Goal: Task Accomplishment & Management: Complete application form

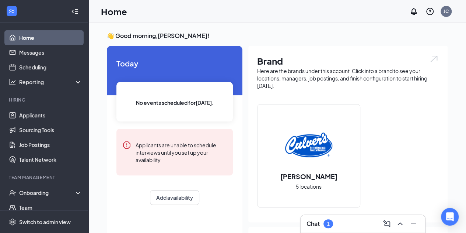
drag, startPoint x: 472, startPoint y: 0, endPoint x: 311, endPoint y: 28, distance: 163.0
click at [311, 28] on div "👋 Good morning, [PERSON_NAME] ! [DATE] No events scheduled for [DATE] . Applica…" at bounding box center [277, 217] width 378 height 388
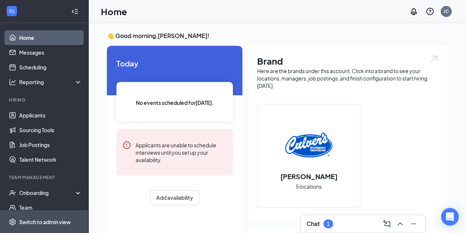
click at [53, 222] on div "Switch to admin view" at bounding box center [45, 221] width 52 height 7
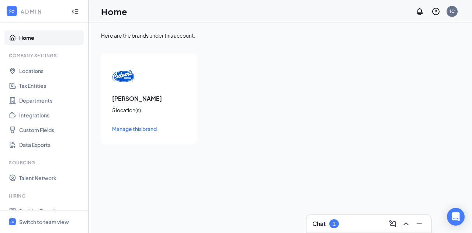
click at [127, 76] on img at bounding box center [123, 76] width 22 height 22
click at [120, 104] on div "[PERSON_NAME] 5 location(s) Manage this brand" at bounding box center [149, 99] width 96 height 90
click at [125, 126] on span "Manage this brand" at bounding box center [134, 128] width 45 height 7
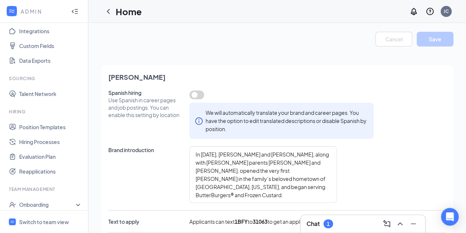
scroll to position [91, 0]
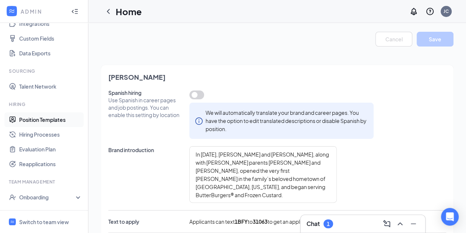
click at [57, 121] on link "Position Templates" at bounding box center [50, 119] width 63 height 15
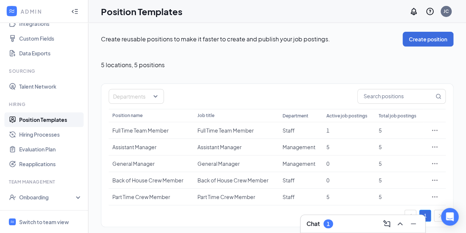
scroll to position [1, 0]
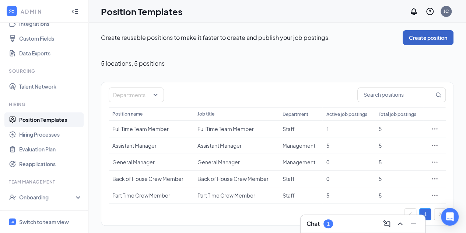
click at [435, 34] on button "Create position" at bounding box center [428, 37] width 51 height 15
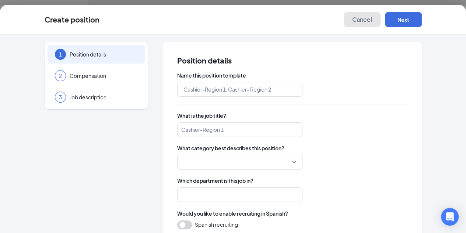
click at [372, 19] on span "Cancel" at bounding box center [362, 19] width 20 height 7
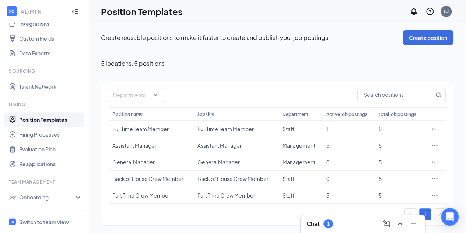
click at [156, 62] on span "5 locations , 5 positions" at bounding box center [133, 63] width 64 height 7
click at [420, 36] on button "Create position" at bounding box center [428, 37] width 51 height 15
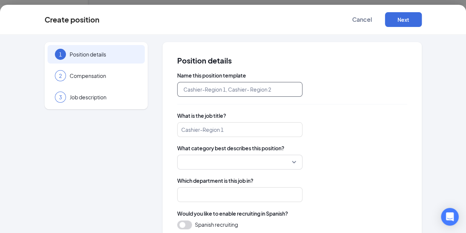
click at [254, 92] on input "text" at bounding box center [239, 89] width 125 height 15
type input "d"
type input "Daytime Team Member"
click at [221, 125] on input "search" at bounding box center [239, 129] width 125 height 15
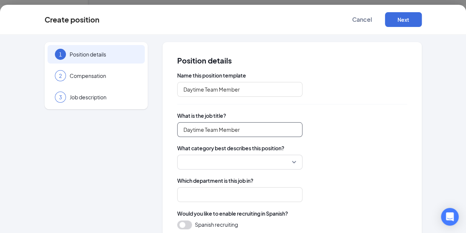
click at [266, 157] on div at bounding box center [239, 161] width 125 height 15
type input "Daytime Team Member"
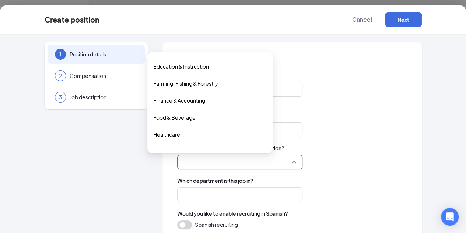
scroll to position [109, 0]
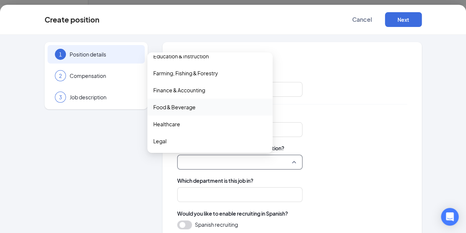
click at [206, 104] on span "Food & Beverage" at bounding box center [210, 107] width 114 height 8
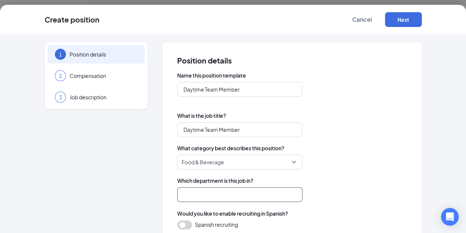
click at [245, 189] on input "search" at bounding box center [239, 194] width 125 height 15
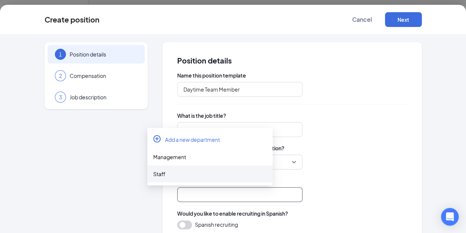
click at [235, 175] on div "Staff" at bounding box center [210, 174] width 114 height 8
type input "Staff"
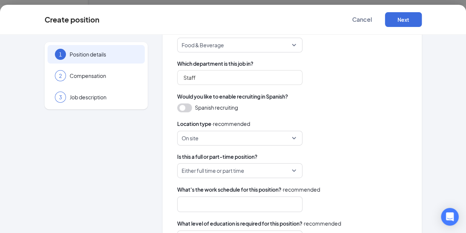
scroll to position [123, 0]
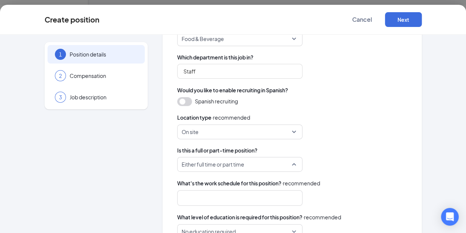
click at [265, 164] on span "Either full time or part time" at bounding box center [240, 164] width 116 height 14
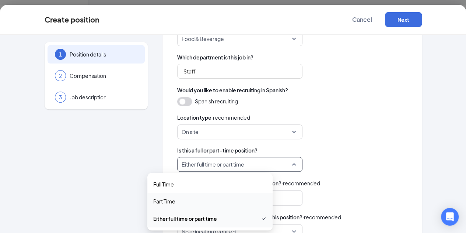
click at [220, 200] on span "Part Time" at bounding box center [210, 201] width 114 height 8
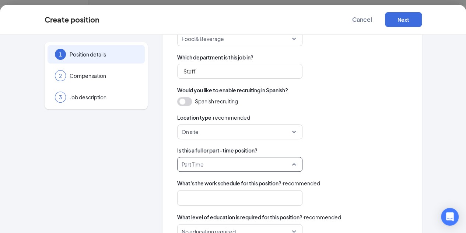
click at [265, 165] on span "Part Time" at bounding box center [240, 164] width 116 height 14
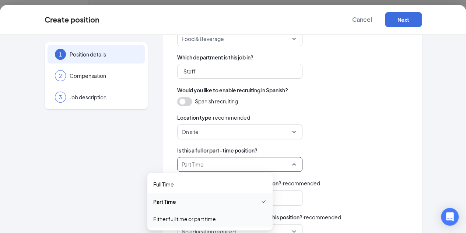
click at [233, 218] on span "Either full time or part time" at bounding box center [210, 219] width 114 height 8
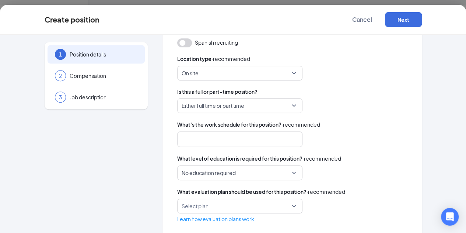
scroll to position [183, 0]
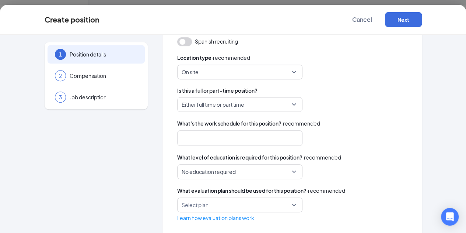
click at [254, 136] on div at bounding box center [237, 138] width 106 height 12
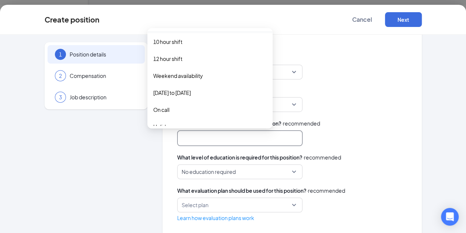
scroll to position [23, 0]
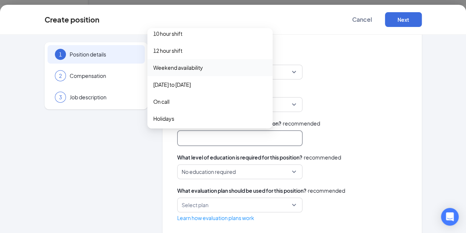
click at [202, 67] on span "Weekend availability" at bounding box center [178, 67] width 50 height 8
click at [187, 86] on span "[DATE] to [DATE]" at bounding box center [172, 85] width 38 height 8
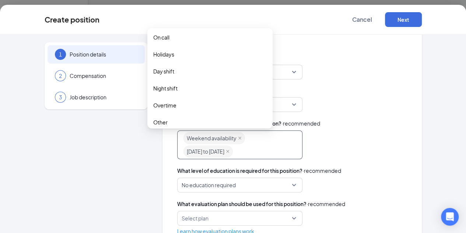
scroll to position [94, 0]
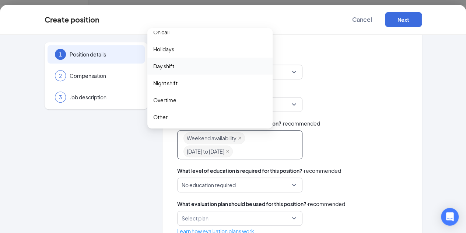
click at [163, 60] on div "Day shift" at bounding box center [209, 66] width 125 height 17
click at [342, 107] on div "Either full time or part time part_time either_one Full Time Part Time Either f…" at bounding box center [292, 104] width 230 height 15
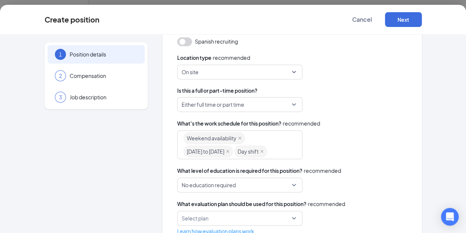
scroll to position [206, 0]
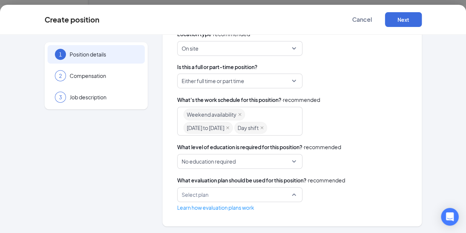
click at [267, 194] on div "Select plan" at bounding box center [239, 194] width 125 height 15
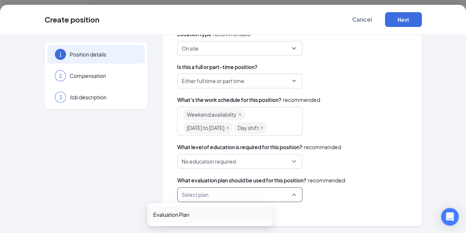
click at [207, 214] on span "Evaluation Plan" at bounding box center [210, 214] width 114 height 8
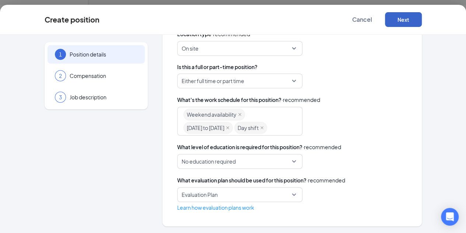
click at [422, 21] on button "Next" at bounding box center [403, 19] width 37 height 15
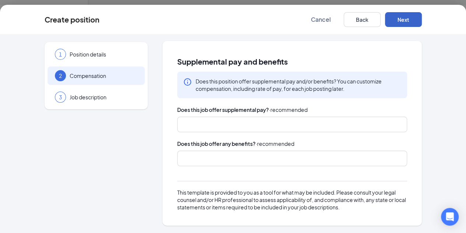
scroll to position [0, 0]
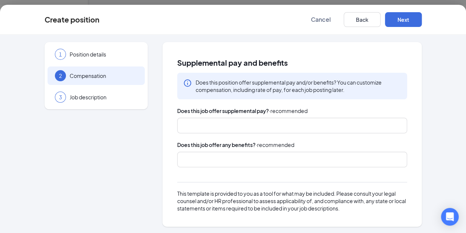
click at [225, 167] on div "Does this job offer supplemental pay? · recommended Does this job offer any ben…" at bounding box center [292, 159] width 230 height 105
click at [234, 155] on div at bounding box center [289, 159] width 211 height 12
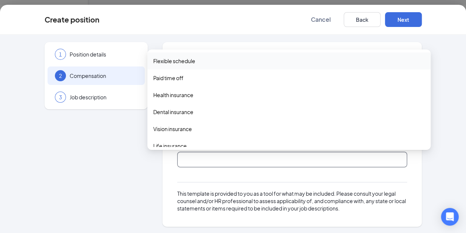
click at [188, 64] on span "Flexible schedule" at bounding box center [174, 61] width 42 height 8
click at [178, 80] on span "Paid time off" at bounding box center [168, 78] width 30 height 8
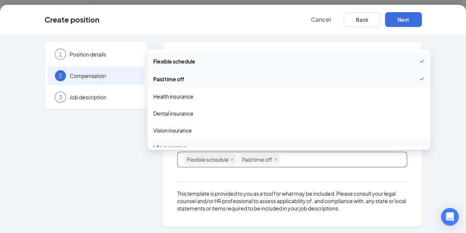
click at [422, 141] on div "Supplemental pay and benefits Does this position offer supplemental pay and/or …" at bounding box center [293, 134] width 260 height 184
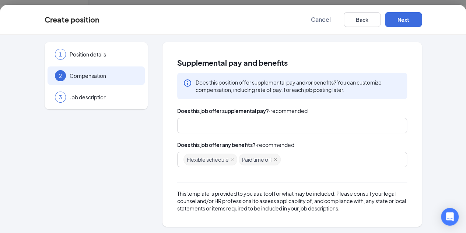
click at [323, 159] on div "Flexible schedule Paid time off" at bounding box center [289, 159] width 211 height 13
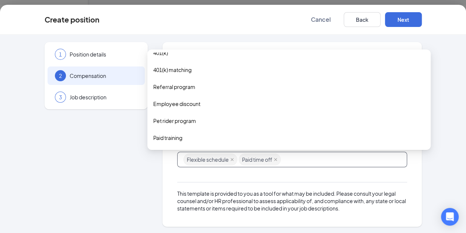
scroll to position [135, 0]
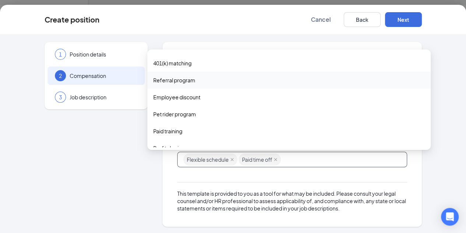
click at [203, 80] on span "Referral program" at bounding box center [289, 80] width 272 height 8
click at [194, 95] on span "Employee discount" at bounding box center [176, 98] width 47 height 8
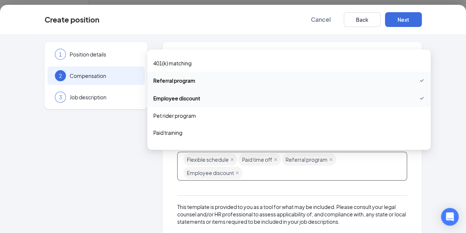
scroll to position [180, 0]
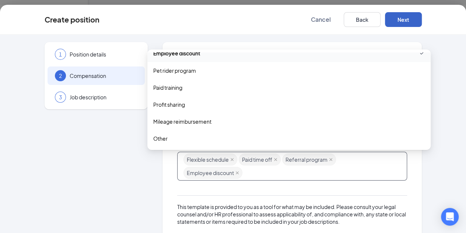
click at [422, 16] on button "Next" at bounding box center [403, 19] width 37 height 15
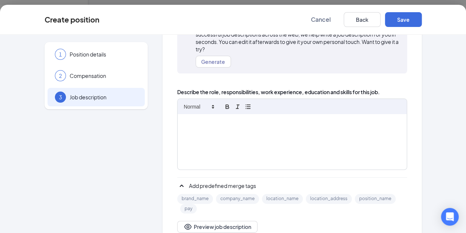
scroll to position [84, 0]
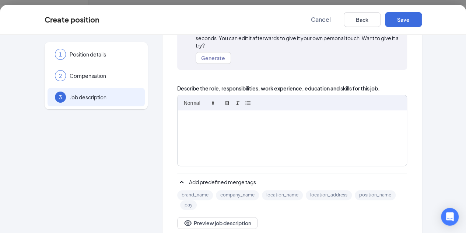
click at [260, 124] on div at bounding box center [292, 137] width 229 height 55
click at [177, 217] on button "Preview job description" at bounding box center [217, 223] width 80 height 12
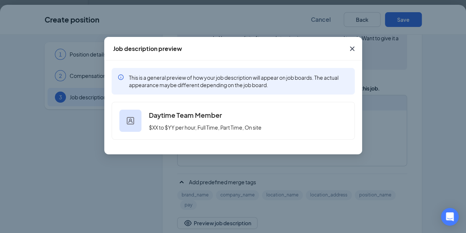
click at [353, 47] on icon "Cross" at bounding box center [352, 48] width 4 height 4
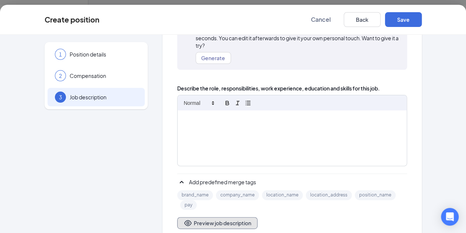
click at [177, 217] on button "Preview job description" at bounding box center [217, 223] width 80 height 12
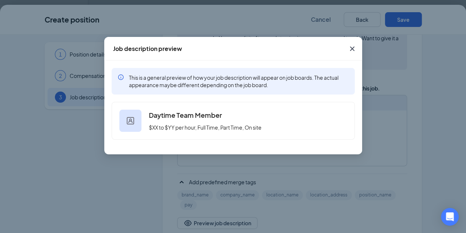
click at [354, 45] on icon "Cross" at bounding box center [352, 48] width 9 height 9
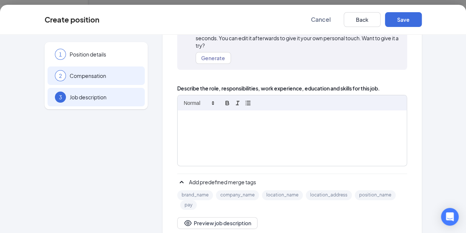
click at [70, 76] on span "Compensation" at bounding box center [104, 75] width 68 height 7
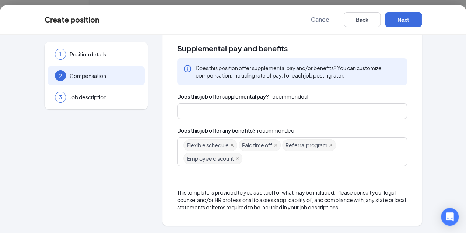
scroll to position [0, 0]
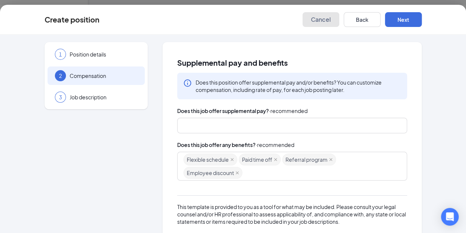
click at [331, 19] on span "Cancel" at bounding box center [321, 19] width 20 height 7
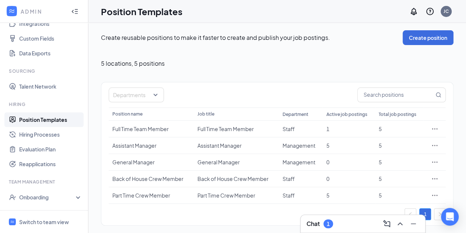
drag, startPoint x: 466, startPoint y: 81, endPoint x: 471, endPoint y: 114, distance: 33.9
click at [466, 114] on html "ADMIN Home Company Settings Locations Tax Entities Departments Integrations Cus…" at bounding box center [233, 115] width 466 height 233
click at [332, 79] on div "Create reusable positions to make it faster to create and publish your job post…" at bounding box center [277, 127] width 353 height 195
click at [436, 194] on icon "Ellipses" at bounding box center [434, 194] width 7 height 7
click at [389, 143] on span "Duplicate" at bounding box center [380, 145] width 23 height 7
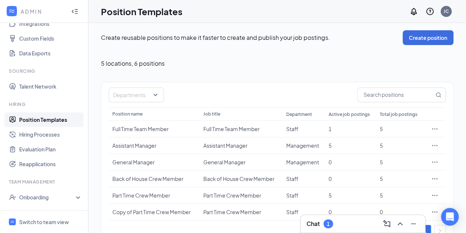
scroll to position [18, 0]
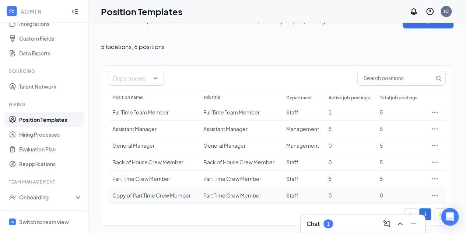
click at [435, 195] on icon "Ellipses" at bounding box center [434, 194] width 7 height 7
click at [373, 129] on span "Edit" at bounding box center [374, 128] width 10 height 7
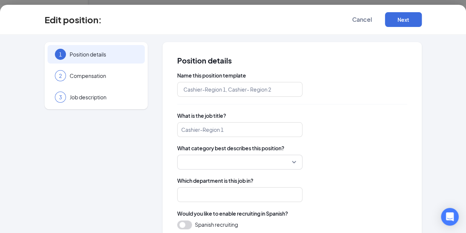
type input "Copy of Part Time Crew Member"
type input "Part Time Crew Member"
type input "Staff"
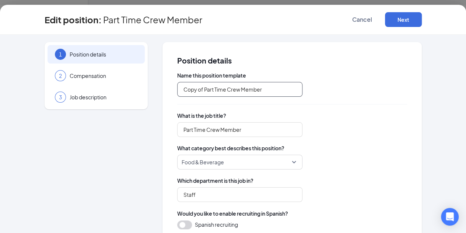
click at [177, 90] on input "Copy of Part Time Crew Member" at bounding box center [239, 89] width 125 height 15
type input "Day Shift Part Time Crew Member"
click at [177, 129] on input "Part Time Crew Member" at bounding box center [239, 129] width 125 height 15
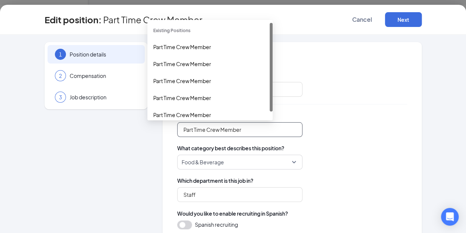
click at [177, 128] on input "Part Time Crew Member" at bounding box center [239, 129] width 125 height 15
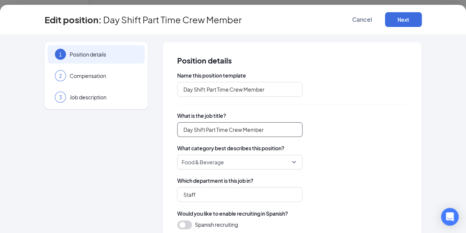
type input "Day Shift Part Time Crew Member"
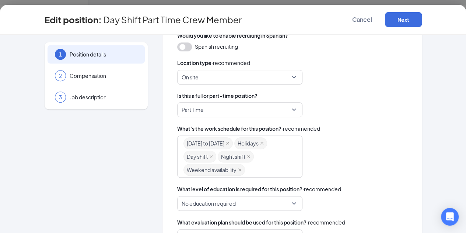
scroll to position [181, 0]
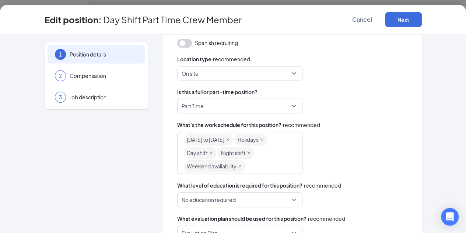
click at [247, 152] on icon "close" at bounding box center [249, 153] width 4 height 4
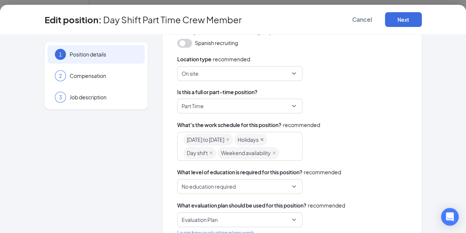
click at [260, 138] on icon "close" at bounding box center [262, 140] width 4 height 4
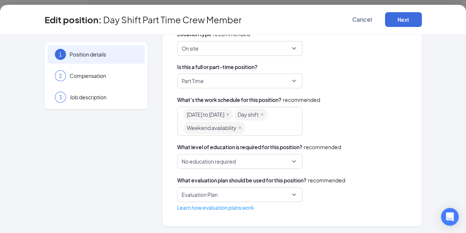
click at [262, 80] on span "Part Time" at bounding box center [240, 81] width 116 height 14
click at [344, 104] on div "What's the work schedule for this position? · recommended [DATE] to [DATE] Day …" at bounding box center [292, 115] width 230 height 40
click at [422, 23] on button "Next" at bounding box center [403, 19] width 37 height 15
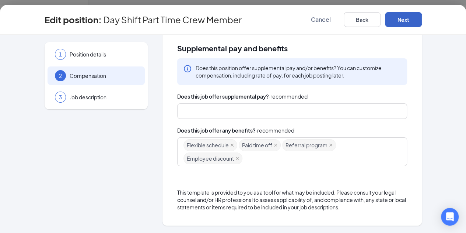
scroll to position [0, 0]
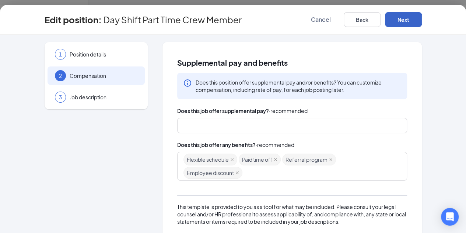
click at [422, 20] on button "Next" at bounding box center [403, 19] width 37 height 15
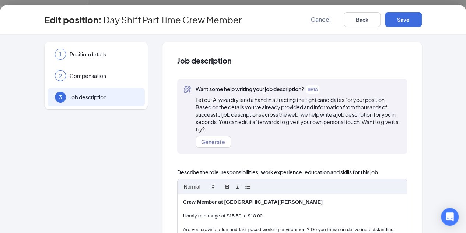
scroll to position [197, 0]
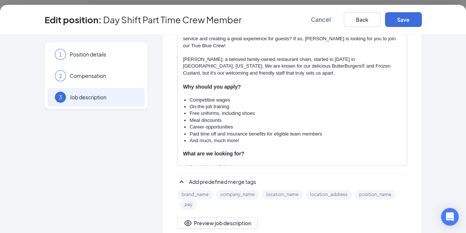
drag, startPoint x: 462, startPoint y: 114, endPoint x: 317, endPoint y: 82, distance: 148.3
click at [317, 103] on li "On-the-job training" at bounding box center [296, 106] width 212 height 7
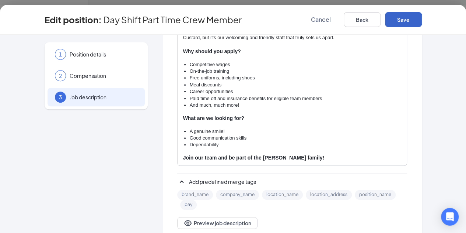
click at [422, 20] on button "Save" at bounding box center [403, 19] width 37 height 15
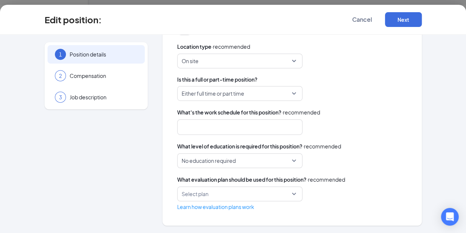
scroll to position [193, 0]
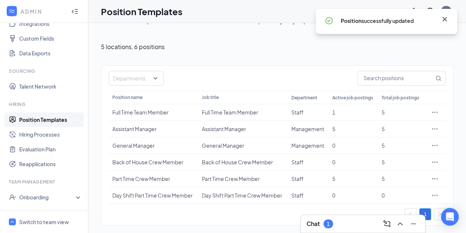
click at [445, 18] on icon "Cross" at bounding box center [445, 19] width 9 height 9
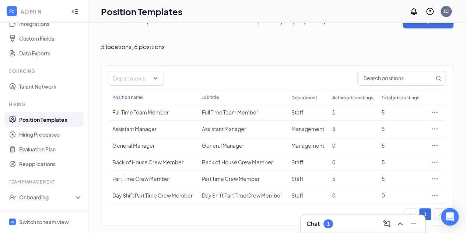
click at [346, 40] on div "Create reusable positions to make it faster to create and publish your job post…" at bounding box center [277, 120] width 353 height 212
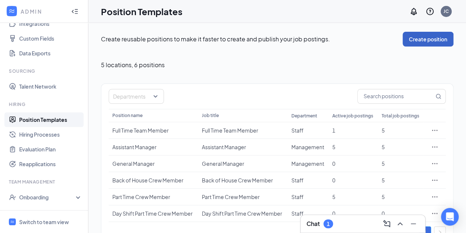
click at [436, 35] on button "Create position" at bounding box center [428, 39] width 51 height 15
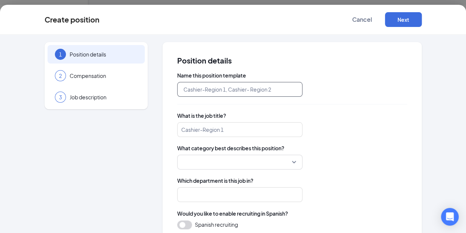
click at [255, 91] on input "text" at bounding box center [239, 89] width 125 height 15
type input "Day shift part time team member"
click at [238, 130] on input "search" at bounding box center [239, 129] width 125 height 15
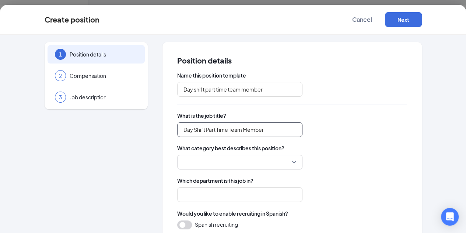
click at [265, 161] on div at bounding box center [239, 161] width 125 height 15
type input "Day Shift Part Time Team Member"
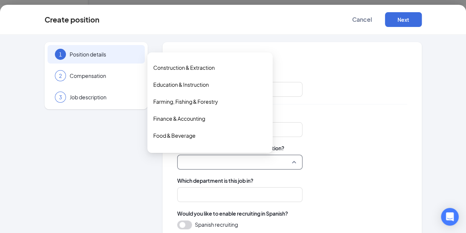
scroll to position [83, 0]
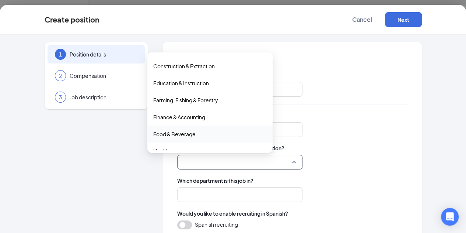
click at [196, 135] on span "Food & Beverage" at bounding box center [210, 134] width 114 height 8
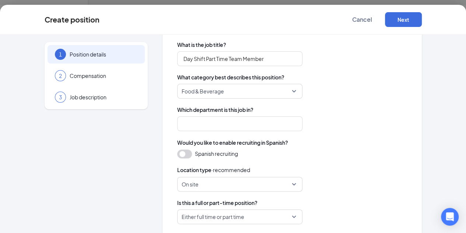
scroll to position [69, 0]
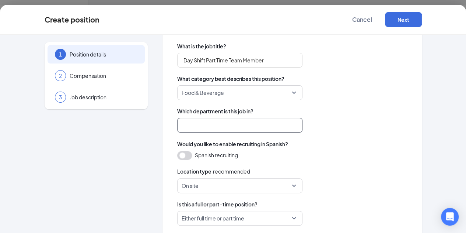
click at [265, 123] on input "search" at bounding box center [239, 125] width 125 height 15
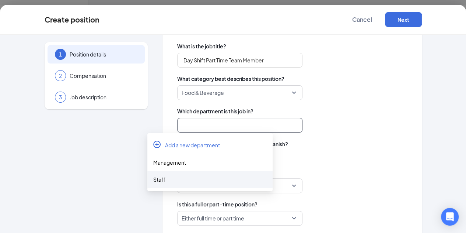
click at [167, 181] on div "Staff" at bounding box center [210, 179] width 114 height 8
type input "Staff"
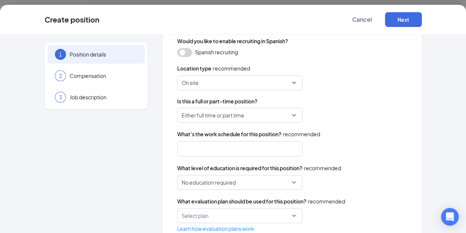
scroll to position [176, 0]
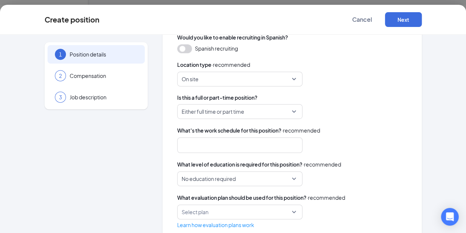
click at [265, 114] on span "Either full time or part time" at bounding box center [240, 111] width 116 height 14
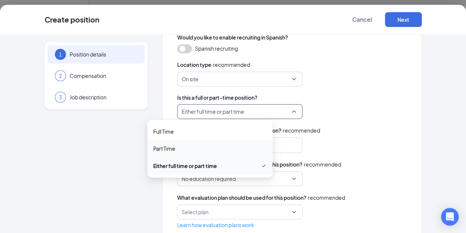
click at [207, 149] on span "Part Time" at bounding box center [210, 148] width 114 height 8
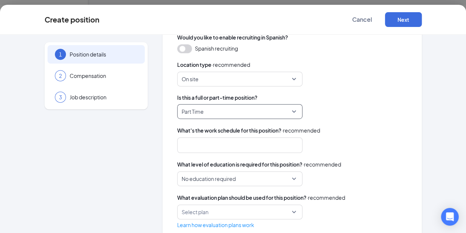
click at [228, 149] on div at bounding box center [237, 145] width 106 height 12
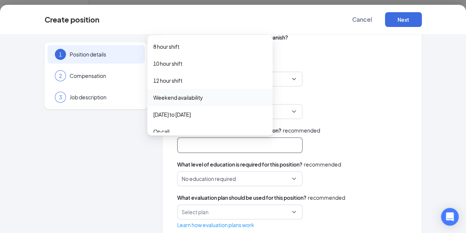
click at [189, 98] on span "Weekend availability" at bounding box center [178, 97] width 50 height 8
click at [184, 116] on span "[DATE] to [DATE]" at bounding box center [172, 115] width 38 height 8
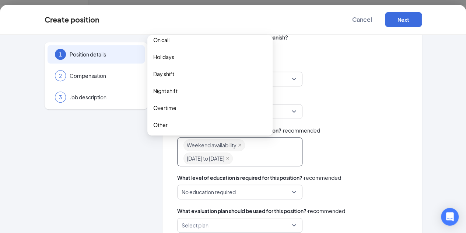
scroll to position [94, 0]
click at [178, 71] on span "Day shift" at bounding box center [210, 73] width 114 height 8
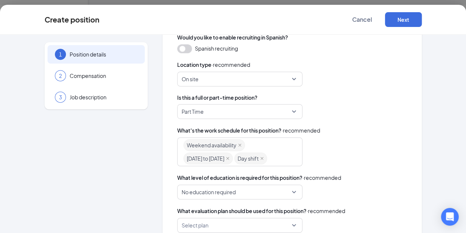
scroll to position [206, 0]
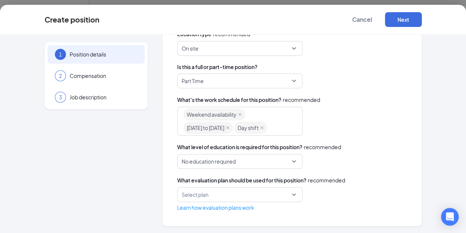
click at [264, 161] on span "No education required" at bounding box center [240, 161] width 116 height 14
click at [379, 86] on div "Part Time full_time part_time either_one Full Time Part Time Either full time o…" at bounding box center [292, 80] width 230 height 15
click at [262, 194] on input "search" at bounding box center [237, 194] width 111 height 14
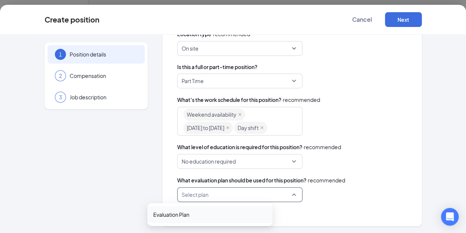
click at [233, 211] on span "Evaluation Plan" at bounding box center [210, 214] width 114 height 8
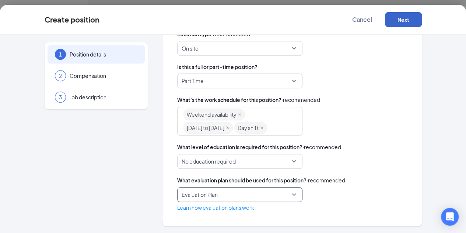
click at [422, 22] on button "Next" at bounding box center [403, 19] width 37 height 15
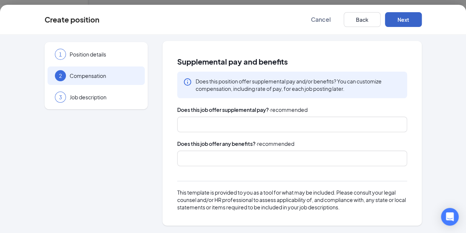
scroll to position [0, 0]
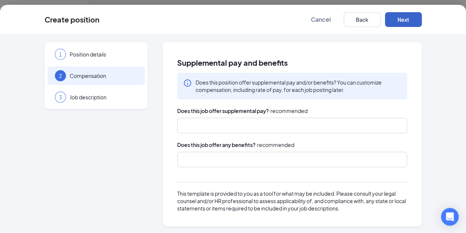
click at [254, 159] on div at bounding box center [289, 159] width 211 height 12
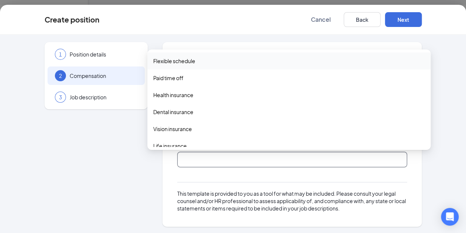
click at [192, 63] on span "Flexible schedule" at bounding box center [174, 61] width 42 height 8
drag, startPoint x: 262, startPoint y: 74, endPoint x: 401, endPoint y: 71, distance: 138.7
click at [401, 71] on div "Paid time off" at bounding box center [288, 78] width 283 height 17
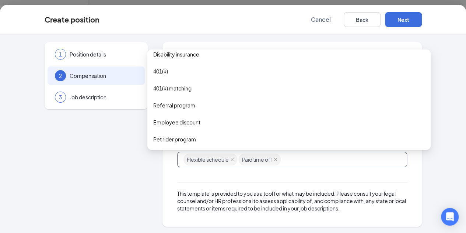
scroll to position [111, 0]
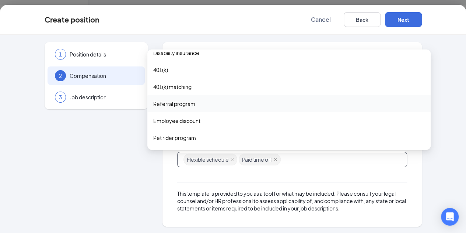
click at [198, 106] on span "Referral program" at bounding box center [289, 104] width 272 height 8
click at [191, 121] on span "Employee discount" at bounding box center [176, 121] width 47 height 8
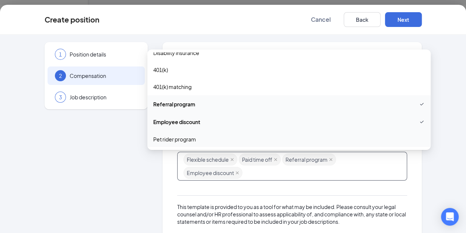
click at [397, 188] on div "This template is provided to you as a tool for what may be included. Please con…" at bounding box center [292, 206] width 230 height 37
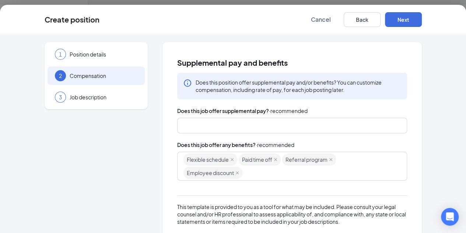
scroll to position [18, 0]
click at [422, 18] on button "Next" at bounding box center [403, 19] width 37 height 15
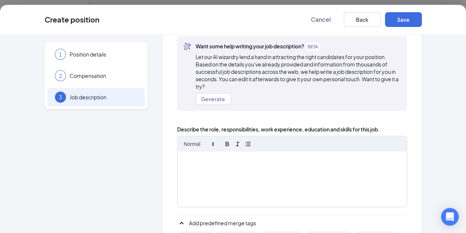
scroll to position [0, 0]
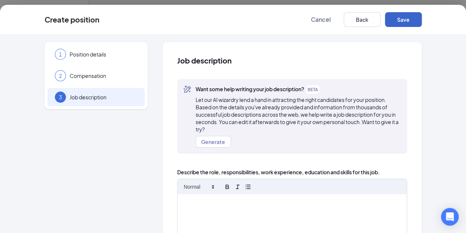
click at [422, 21] on button "Save" at bounding box center [403, 19] width 37 height 15
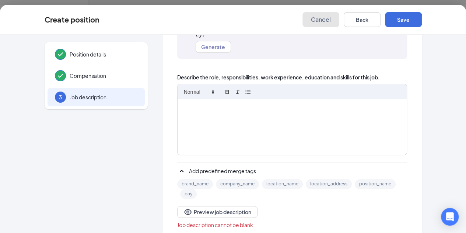
click at [340, 14] on button "Cancel" at bounding box center [321, 19] width 37 height 15
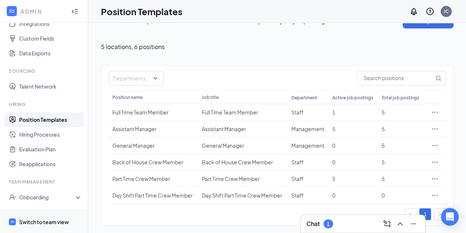
click at [35, 222] on div "Switch to team view" at bounding box center [44, 221] width 50 height 7
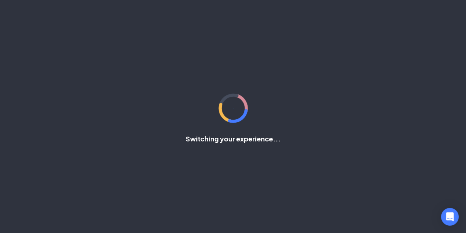
scroll to position [70, 0]
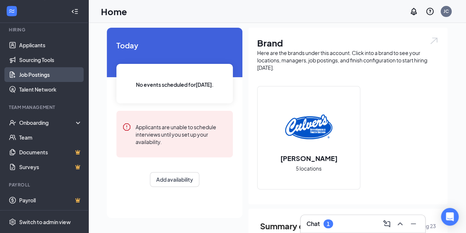
click at [43, 76] on link "Job Postings" at bounding box center [50, 74] width 63 height 15
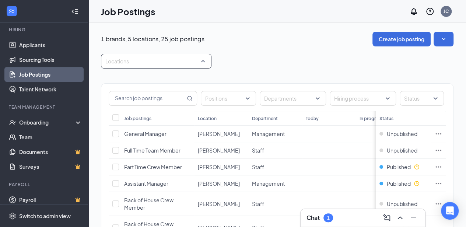
click at [205, 63] on div "Locations" at bounding box center [156, 61] width 111 height 15
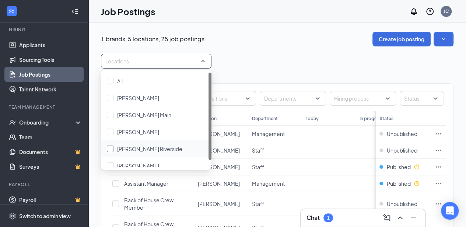
click at [108, 149] on div at bounding box center [110, 149] width 7 height 7
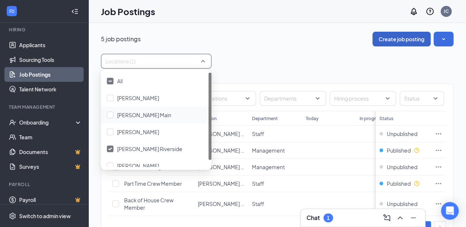
click at [404, 39] on button "Create job posting" at bounding box center [402, 39] width 58 height 15
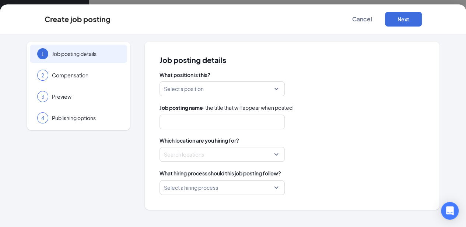
click at [280, 88] on div "Select a position" at bounding box center [222, 88] width 125 height 15
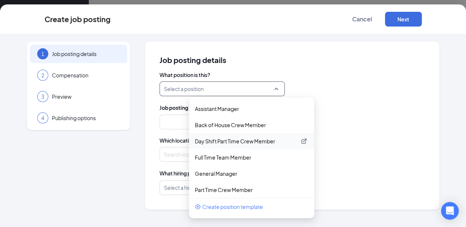
click at [239, 142] on p "Day Shift Part Time Crew Member" at bounding box center [246, 141] width 102 height 7
type input "Day Shift Part Time Crew Member"
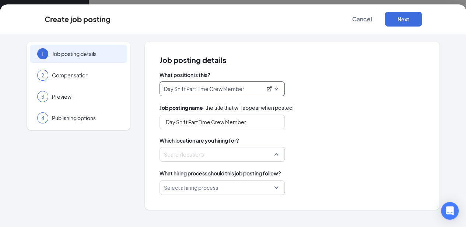
click at [276, 154] on div "Search locations" at bounding box center [222, 154] width 125 height 15
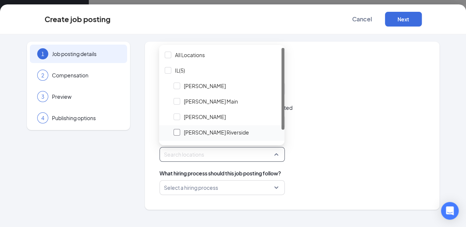
click at [175, 133] on div at bounding box center [177, 132] width 7 height 7
click at [366, 150] on div "Locations (1)" at bounding box center [292, 154] width 265 height 15
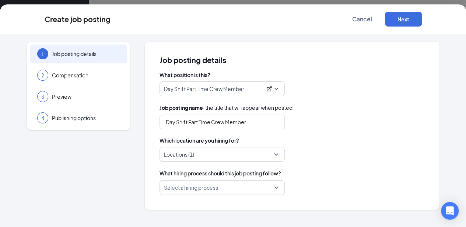
click at [274, 188] on input "search" at bounding box center [219, 188] width 111 height 14
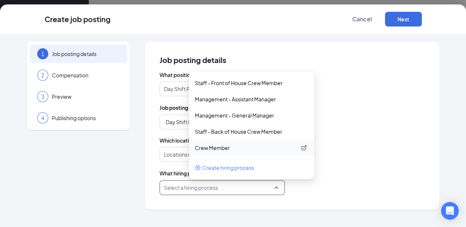
click at [212, 149] on p "Crew Member" at bounding box center [246, 147] width 102 height 7
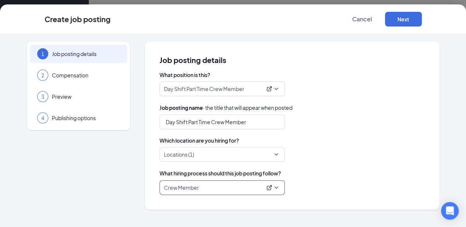
click at [212, 149] on div at bounding box center [219, 155] width 111 height 12
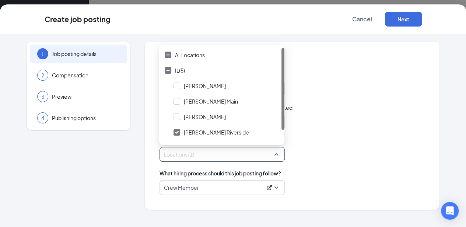
click at [333, 95] on div "Day Shift Part Time Crew Member 238389 251004 238386 Assistant Manager Back of …" at bounding box center [292, 88] width 265 height 15
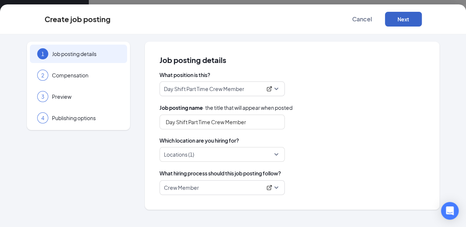
click at [422, 18] on button "Next" at bounding box center [403, 19] width 37 height 15
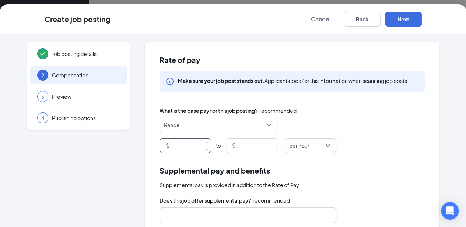
click at [171, 141] on input at bounding box center [191, 146] width 40 height 14
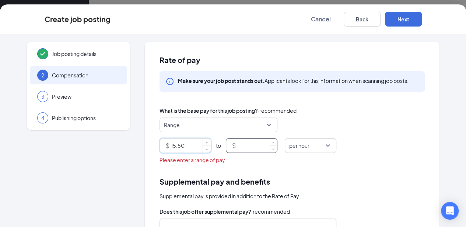
type input "15.5"
click at [262, 146] on input at bounding box center [257, 146] width 40 height 14
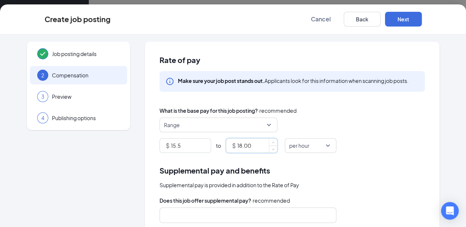
type input "18"
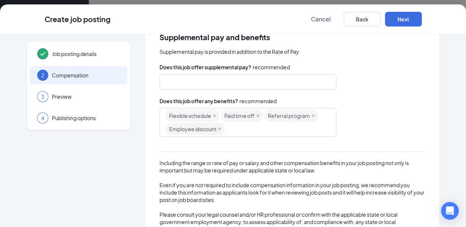
scroll to position [168, 0]
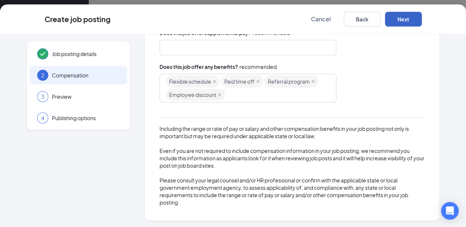
click at [422, 20] on button "Next" at bounding box center [403, 19] width 37 height 15
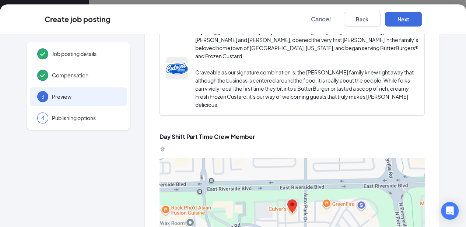
scroll to position [441, 0]
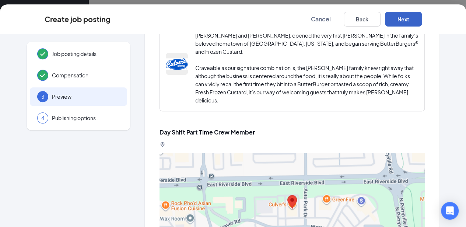
drag, startPoint x: 432, startPoint y: 24, endPoint x: 440, endPoint y: 15, distance: 12.0
click at [422, 15] on button "Next" at bounding box center [403, 19] width 37 height 15
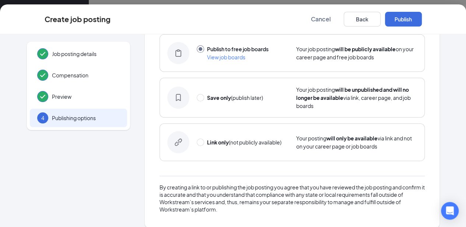
scroll to position [58, 0]
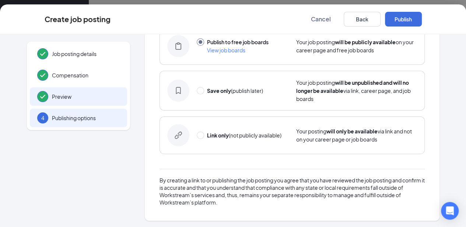
click at [60, 89] on div "Preview" at bounding box center [78, 96] width 97 height 18
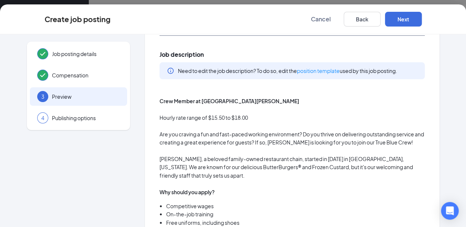
drag, startPoint x: 254, startPoint y: 104, endPoint x: 397, endPoint y: 188, distance: 165.4
click at [397, 188] on p "Why should you apply?" at bounding box center [292, 192] width 265 height 8
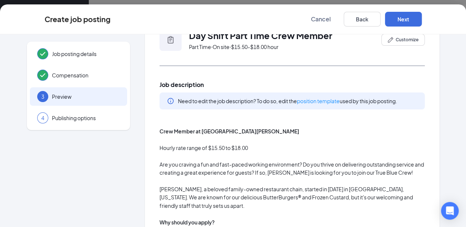
scroll to position [0, 0]
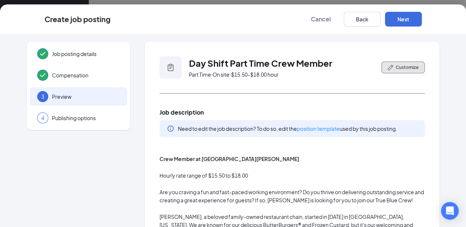
click at [410, 66] on span "Customize" at bounding box center [407, 67] width 23 height 7
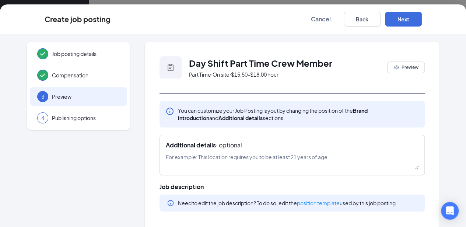
click at [0, 154] on div "Job posting details Compensation 3 Preview 4 Publishing options Day Shift Part …" at bounding box center [233, 130] width 466 height 193
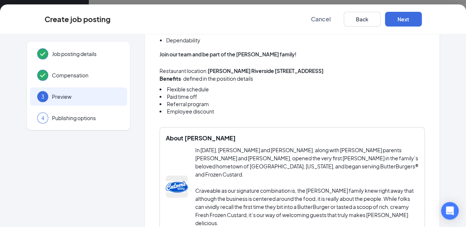
click at [72, 201] on div "Job posting details Compensation 3 Preview 4 Publishing options" at bounding box center [78, 25] width 103 height 752
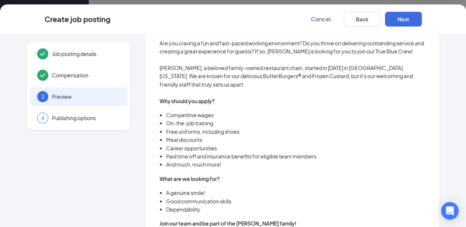
scroll to position [220, 0]
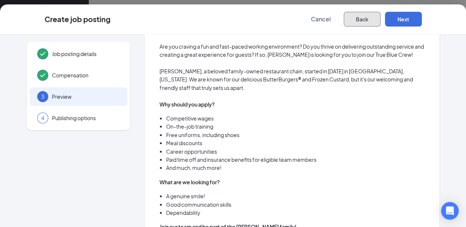
click at [381, 20] on button "Back" at bounding box center [362, 19] width 37 height 15
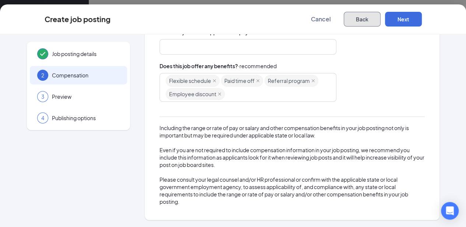
scroll to position [168, 0]
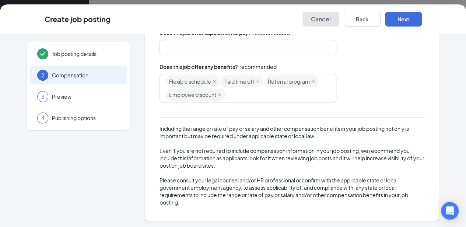
click at [340, 14] on button "Cancel" at bounding box center [321, 19] width 37 height 15
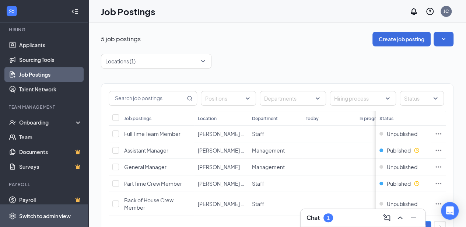
click at [55, 220] on div "Switch to admin view" at bounding box center [45, 215] width 52 height 7
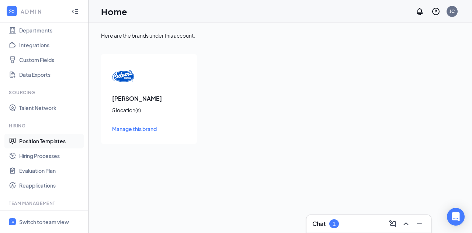
click at [41, 145] on link "Position Templates" at bounding box center [50, 140] width 63 height 15
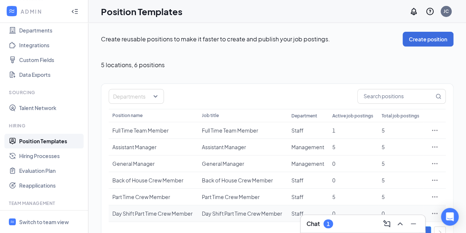
click at [438, 210] on icon "Ellipses" at bounding box center [434, 212] width 7 height 7
click at [383, 143] on span "Edit" at bounding box center [400, 146] width 63 height 8
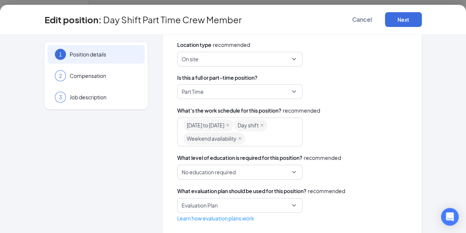
scroll to position [206, 0]
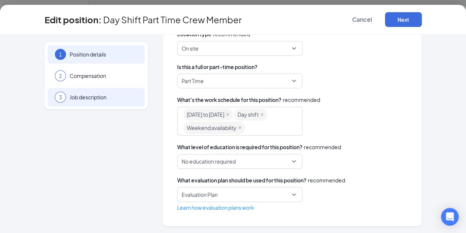
click at [80, 97] on span "Job description" at bounding box center [104, 96] width 68 height 7
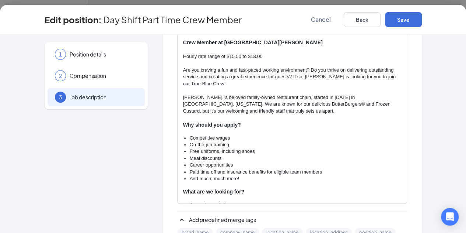
scroll to position [172, 0]
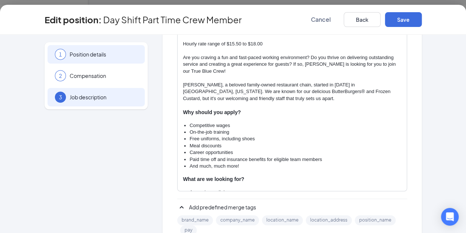
click at [77, 56] on span "Position details" at bounding box center [104, 54] width 68 height 7
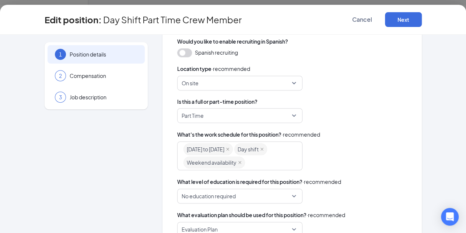
scroll to position [206, 0]
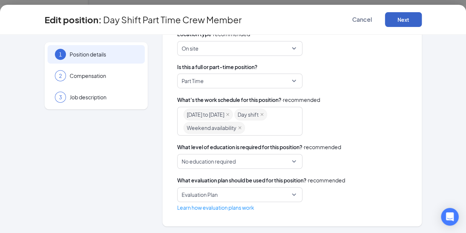
click at [422, 16] on button "Next" at bounding box center [403, 19] width 37 height 15
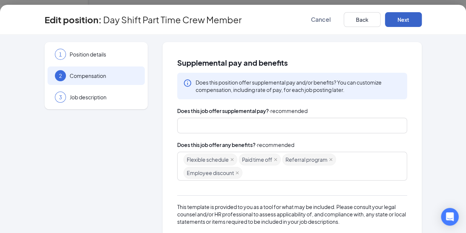
click at [422, 22] on button "Next" at bounding box center [403, 19] width 37 height 15
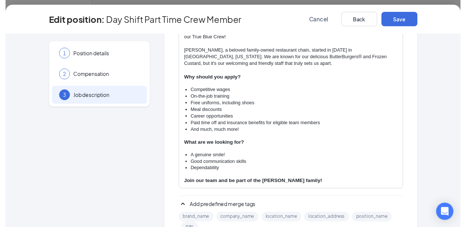
scroll to position [171, 0]
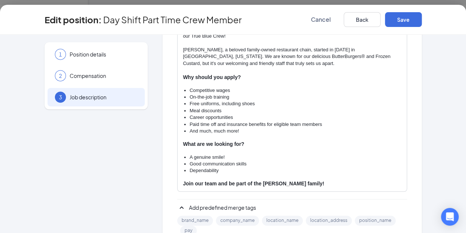
click at [220, 152] on div "Crew Member at [PERSON_NAME] Hourly rate range of $15.50 to $18.00 Are you crav…" at bounding box center [292, 106] width 229 height 169
click at [198, 167] on li "Dependability" at bounding box center [296, 170] width 212 height 7
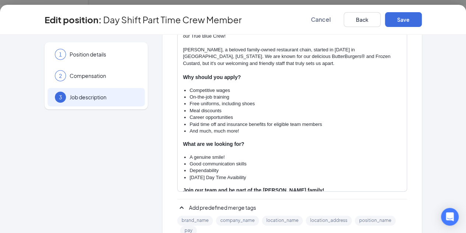
drag, startPoint x: 208, startPoint y: 155, endPoint x: 326, endPoint y: 137, distance: 119.0
click at [326, 154] on li "A genuine smile!" at bounding box center [296, 157] width 212 height 7
click at [218, 174] on li "[DATE] Day Time Avaibility" at bounding box center [296, 177] width 212 height 7
drag, startPoint x: 209, startPoint y: 156, endPoint x: 368, endPoint y: 83, distance: 175.3
click at [368, 100] on li "Free uniforms, including shoes" at bounding box center [296, 103] width 212 height 7
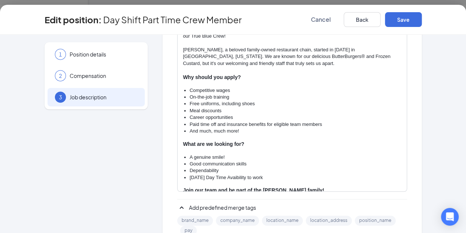
click at [217, 174] on li "[DATE] Day Time Avaibility to work" at bounding box center [296, 177] width 212 height 7
click at [262, 167] on li "Dependability" at bounding box center [296, 170] width 212 height 7
click at [248, 174] on li "[DATE] Day Time Availability to work" at bounding box center [296, 177] width 212 height 7
click at [422, 21] on button "Save" at bounding box center [403, 19] width 37 height 15
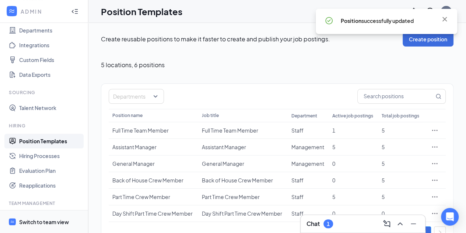
click at [51, 223] on div "Switch to team view" at bounding box center [44, 221] width 50 height 7
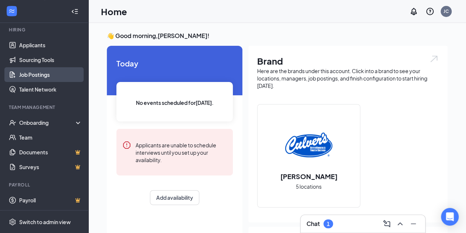
click at [36, 75] on link "Job Postings" at bounding box center [50, 74] width 63 height 15
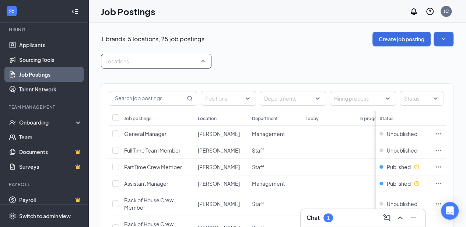
click at [203, 60] on div "Locations" at bounding box center [156, 61] width 111 height 15
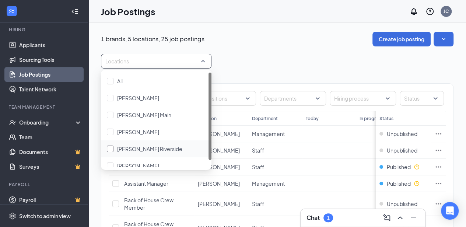
click at [138, 151] on span "[PERSON_NAME] Riverside" at bounding box center [149, 149] width 65 height 7
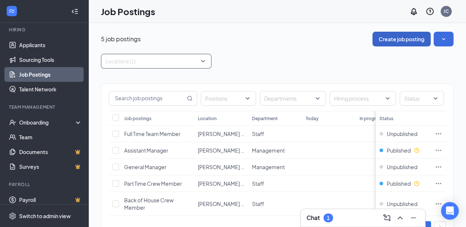
click at [396, 40] on button "Create job posting" at bounding box center [402, 39] width 58 height 15
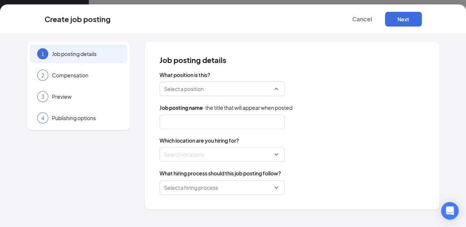
click at [278, 90] on div "Select a position" at bounding box center [222, 88] width 125 height 15
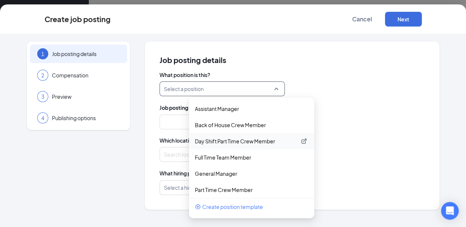
click at [221, 140] on p "Day Shift Part Time Crew Member" at bounding box center [246, 141] width 102 height 7
type input "Day Shift Part Time Crew Member"
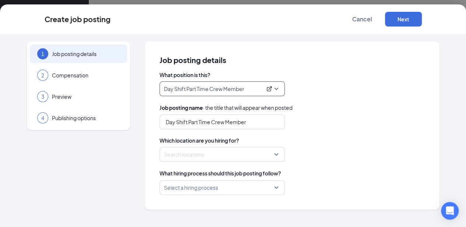
click at [277, 155] on div "Search locations" at bounding box center [222, 154] width 125 height 15
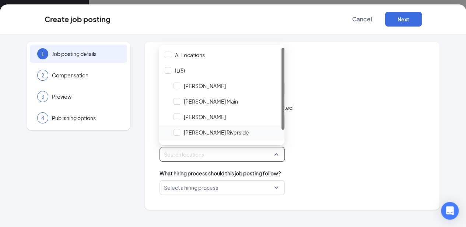
click at [218, 132] on span "[PERSON_NAME] Riverside" at bounding box center [216, 132] width 65 height 7
click at [313, 181] on div "Select a hiring process" at bounding box center [292, 187] width 265 height 15
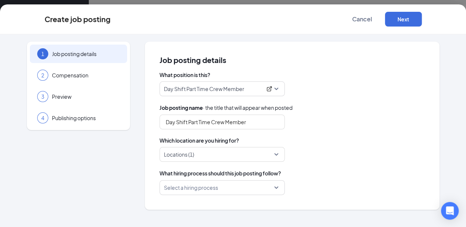
click at [277, 190] on div "Select a hiring process" at bounding box center [222, 187] width 125 height 15
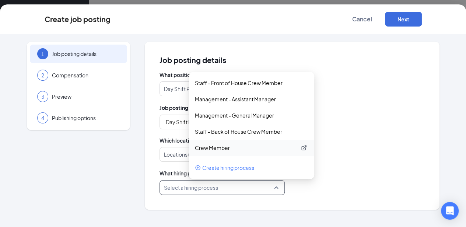
click at [232, 147] on p "Crew Member" at bounding box center [246, 147] width 102 height 7
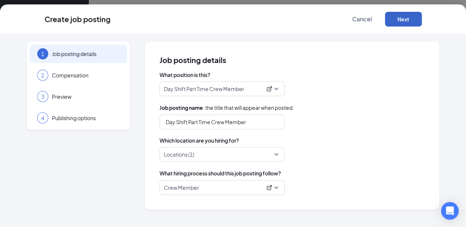
click at [422, 18] on button "Next" at bounding box center [403, 19] width 37 height 15
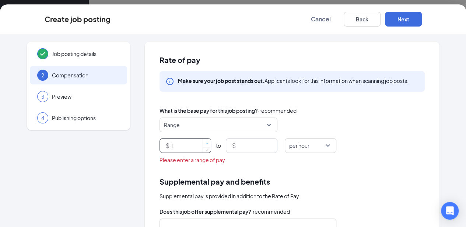
click at [206, 142] on span "up" at bounding box center [207, 143] width 4 height 4
type input "15.5"
click at [248, 143] on input at bounding box center [257, 146] width 40 height 14
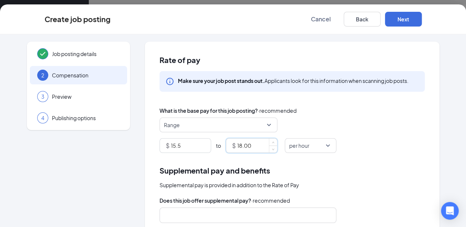
type input "18"
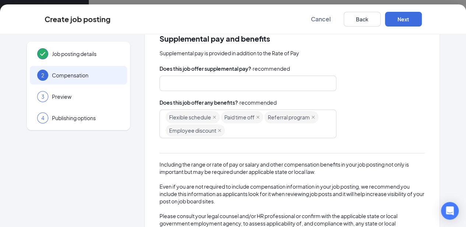
scroll to position [34, 0]
click at [422, 22] on button "Next" at bounding box center [403, 19] width 37 height 15
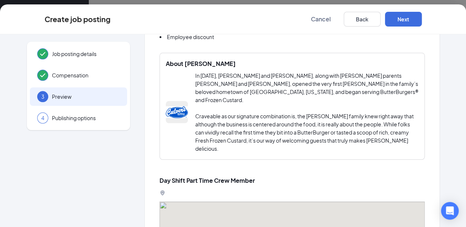
scroll to position [416, 0]
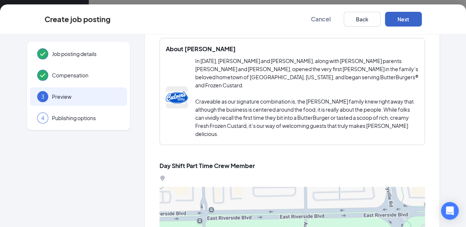
click at [422, 19] on button "Next" at bounding box center [403, 19] width 37 height 15
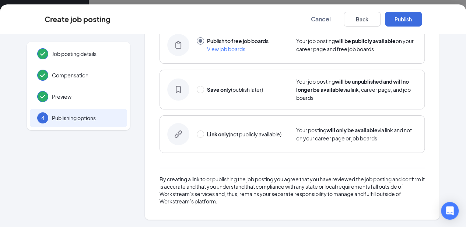
scroll to position [58, 0]
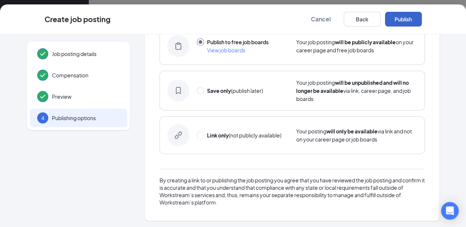
click at [422, 19] on button "Publish" at bounding box center [403, 19] width 37 height 15
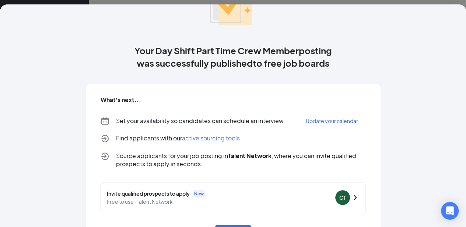
scroll to position [89, 0]
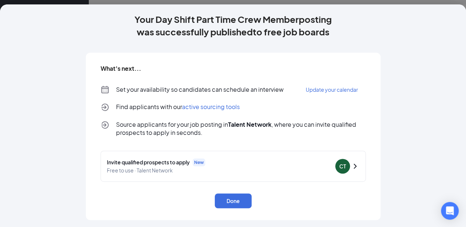
click at [340, 91] on span "Update your calendar" at bounding box center [332, 89] width 52 height 7
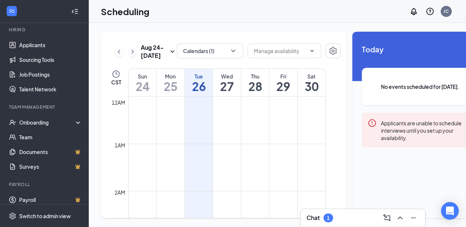
scroll to position [362, 0]
